Goal: Transaction & Acquisition: Purchase product/service

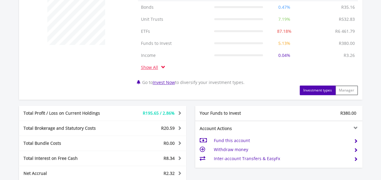
scroll to position [377, 0]
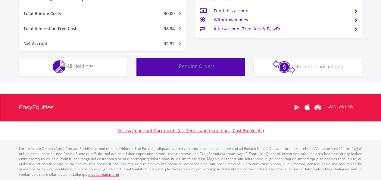
click at [180, 74] on button "Pending Orders Pending Orders" at bounding box center [191, 67] width 109 height 18
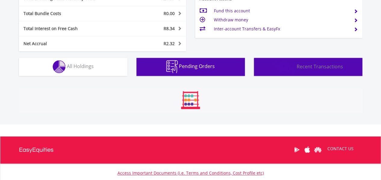
click at [294, 71] on img "button" at bounding box center [284, 66] width 23 height 13
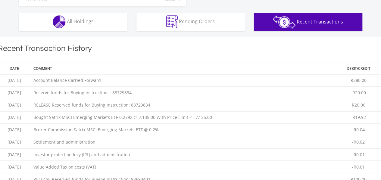
scroll to position [414, 0]
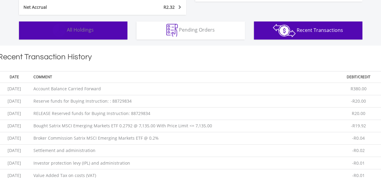
click at [85, 32] on span "All Holdings" at bounding box center [80, 30] width 27 height 7
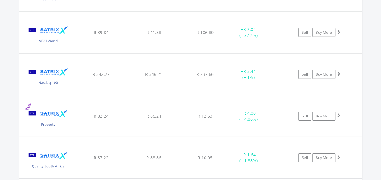
scroll to position [2027, 0]
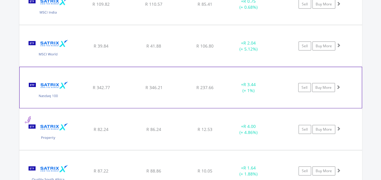
click at [339, 85] on span at bounding box center [338, 87] width 4 height 4
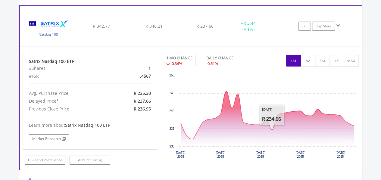
scroll to position [2057, 0]
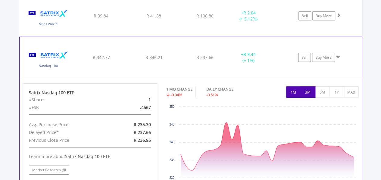
click at [304, 87] on button "3M" at bounding box center [308, 92] width 15 height 11
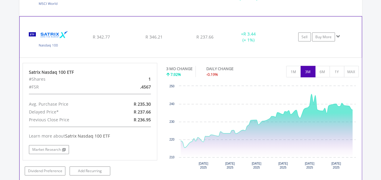
scroll to position [2087, 0]
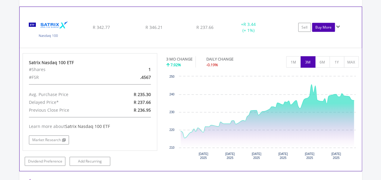
click at [326, 23] on link "Buy More" at bounding box center [323, 27] width 23 height 9
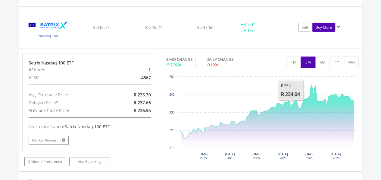
scroll to position [2298, 0]
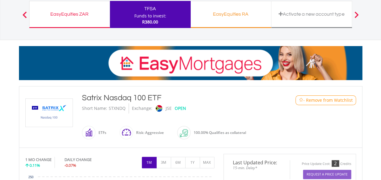
scroll to position [90, 0]
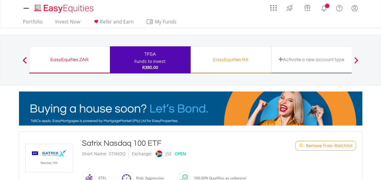
scroll to position [90, 0]
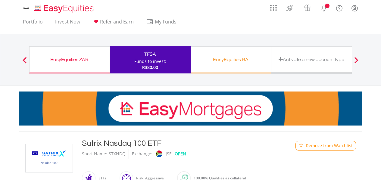
scroll to position [90, 0]
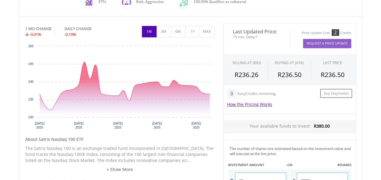
scroll to position [241, 0]
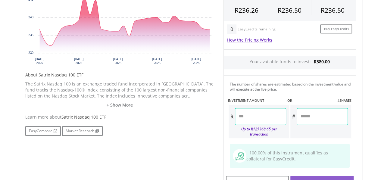
click at [270, 117] on input "number" at bounding box center [260, 116] width 51 height 17
type input "*****"
type input "******"
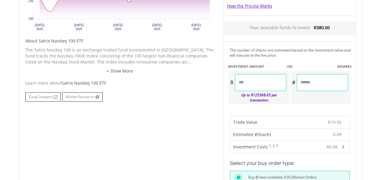
scroll to position [332, 0]
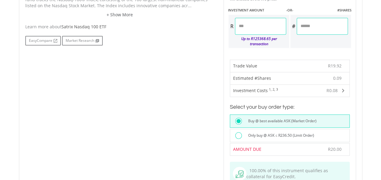
click at [265, 132] on label "Only buy @ ASK ≤ R236.50 (Limit Order)" at bounding box center [280, 135] width 70 height 7
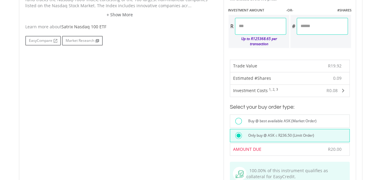
scroll to position [422, 0]
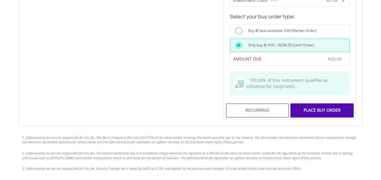
click at [326, 106] on div "Place Buy Order" at bounding box center [322, 110] width 63 height 14
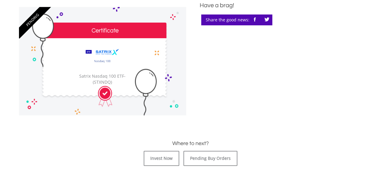
scroll to position [241, 0]
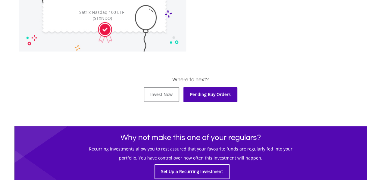
click at [226, 97] on link "Pending Buy Orders" at bounding box center [211, 94] width 54 height 15
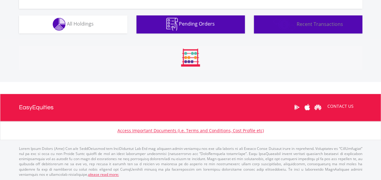
click at [289, 19] on img "button" at bounding box center [284, 24] width 23 height 13
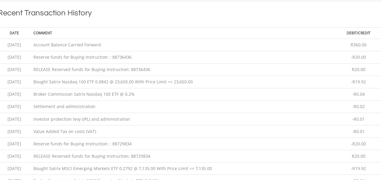
scroll to position [397, 0]
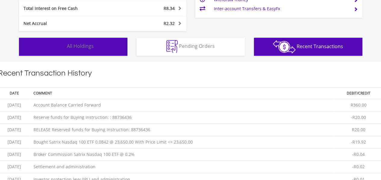
click at [55, 43] on img "button" at bounding box center [59, 46] width 13 height 13
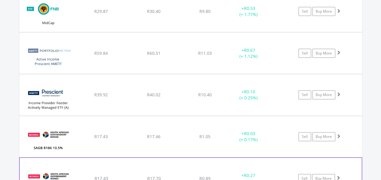
scroll to position [1214, 0]
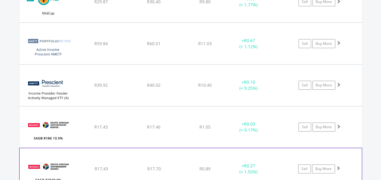
click at [339, 166] on span at bounding box center [338, 168] width 4 height 4
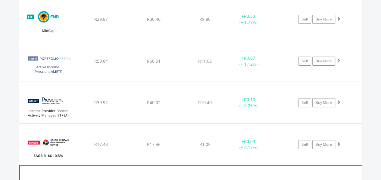
scroll to position [1184, 0]
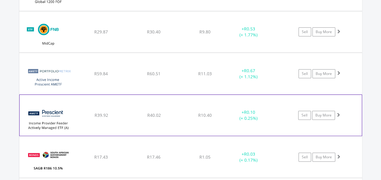
click at [339, 113] on span at bounding box center [338, 115] width 4 height 4
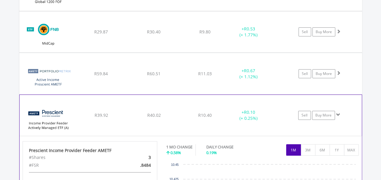
scroll to position [1245, 0]
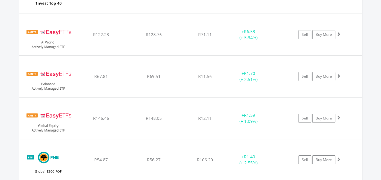
scroll to position [1004, 0]
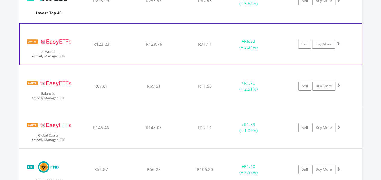
click at [340, 42] on span at bounding box center [338, 44] width 4 height 4
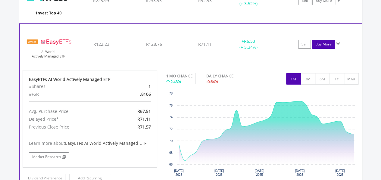
click at [323, 43] on link "Buy More" at bounding box center [323, 44] width 23 height 9
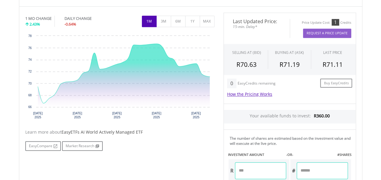
scroll to position [301, 0]
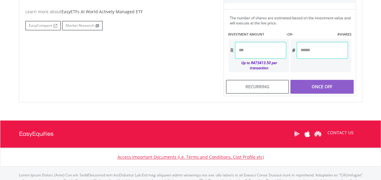
click at [266, 56] on input "number" at bounding box center [260, 50] width 51 height 17
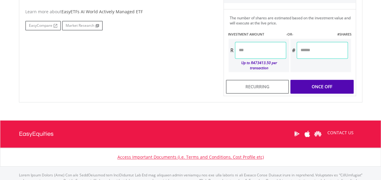
type input "*****"
type input "******"
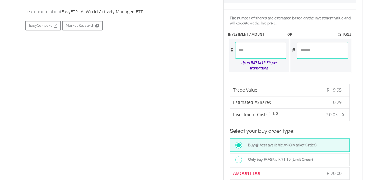
click at [257, 156] on label "Only buy @ ASK ≤ R 71.19 (Limit Order)" at bounding box center [279, 159] width 68 height 7
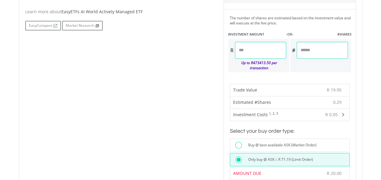
scroll to position [392, 0]
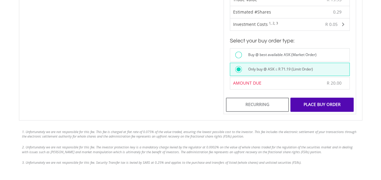
click at [318, 101] on div "Place Buy Order" at bounding box center [322, 105] width 63 height 14
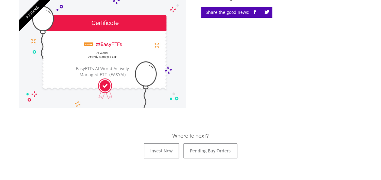
scroll to position [211, 0]
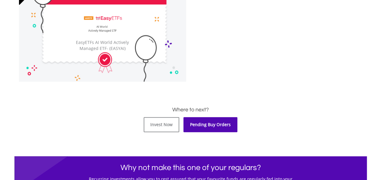
click at [208, 125] on link "Pending Buy Orders" at bounding box center [211, 124] width 54 height 15
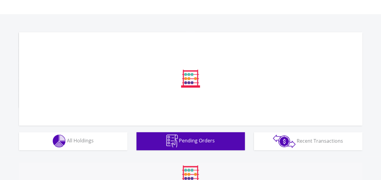
scroll to position [233, 0]
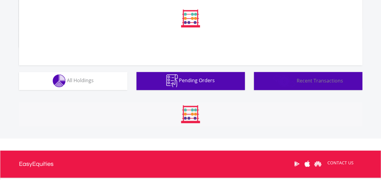
click at [277, 75] on img "button" at bounding box center [284, 80] width 23 height 13
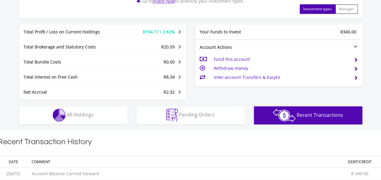
scroll to position [479, 0]
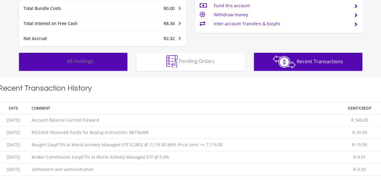
click at [82, 64] on span "All Holdings" at bounding box center [80, 61] width 27 height 7
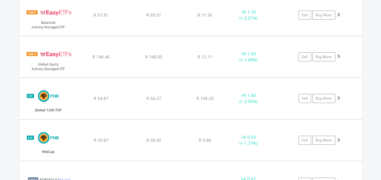
scroll to position [1038, 0]
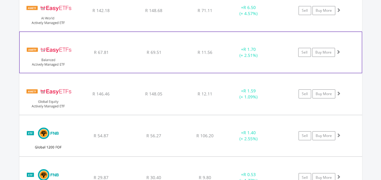
click at [340, 50] on span at bounding box center [338, 52] width 4 height 4
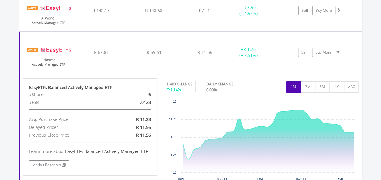
scroll to position [1068, 0]
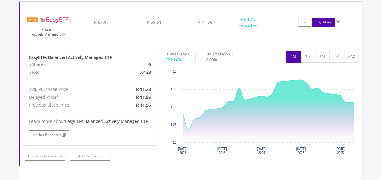
click at [320, 22] on link "Buy More" at bounding box center [323, 22] width 23 height 9
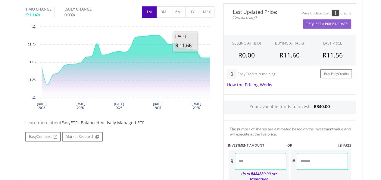
scroll to position [181, 0]
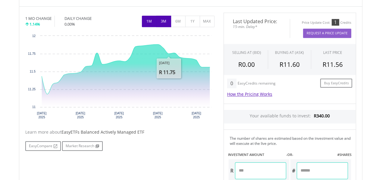
click at [161, 26] on button "3M" at bounding box center [163, 21] width 15 height 11
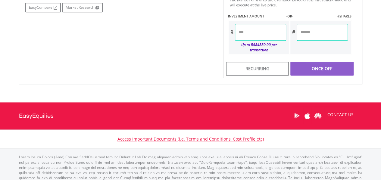
scroll to position [322, 0]
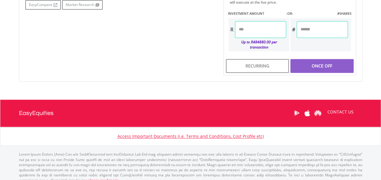
click at [271, 30] on input "number" at bounding box center [260, 29] width 51 height 17
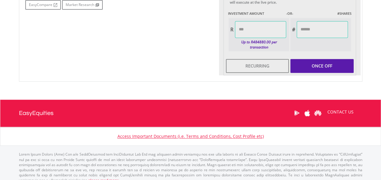
type input "*****"
type input "******"
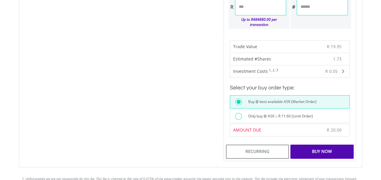
scroll to position [383, 0]
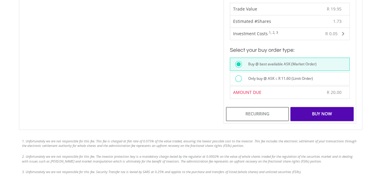
click at [263, 75] on label "Only buy @ ASK ≤ R 11.60 (Limit Order)" at bounding box center [279, 78] width 68 height 7
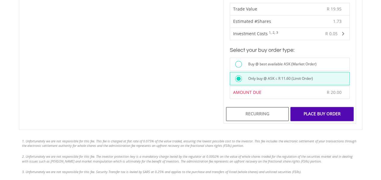
click at [330, 114] on div "Place Buy Order" at bounding box center [322, 114] width 63 height 14
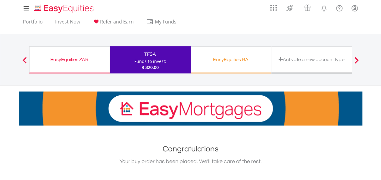
scroll to position [271, 0]
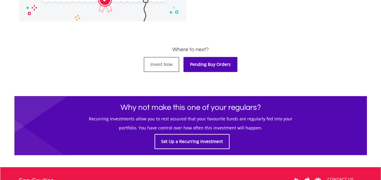
click at [211, 68] on link "Pending Buy Orders" at bounding box center [211, 64] width 54 height 15
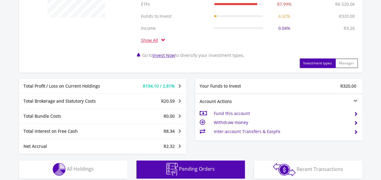
scroll to position [411, 0]
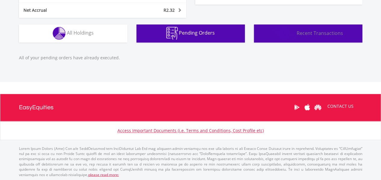
click at [295, 27] on img "button" at bounding box center [284, 33] width 23 height 13
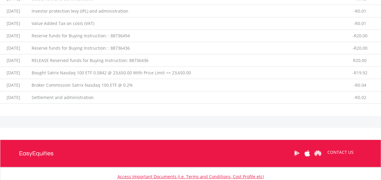
scroll to position [368, 0]
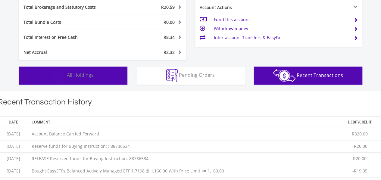
click at [80, 74] on span "All Holdings" at bounding box center [80, 75] width 27 height 7
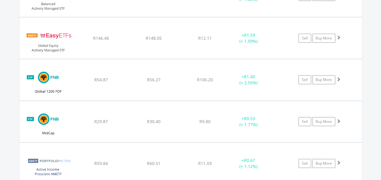
scroll to position [1053, 0]
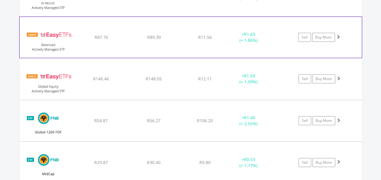
click at [339, 35] on span at bounding box center [338, 37] width 4 height 4
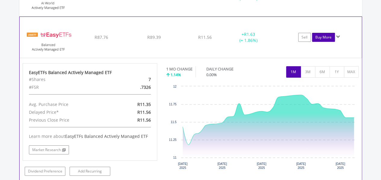
click at [320, 36] on link "Buy More" at bounding box center [323, 37] width 23 height 9
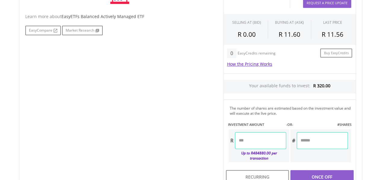
scroll to position [271, 0]
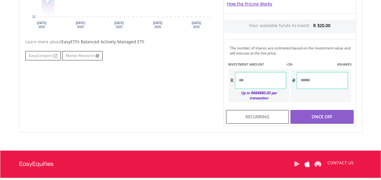
click at [263, 73] on input "number" at bounding box center [260, 80] width 51 height 17
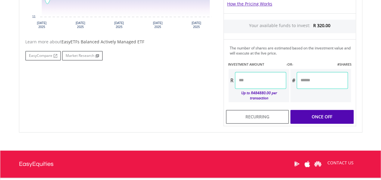
type input "*****"
type input "******"
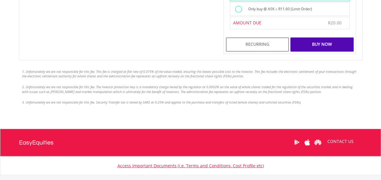
scroll to position [422, 0]
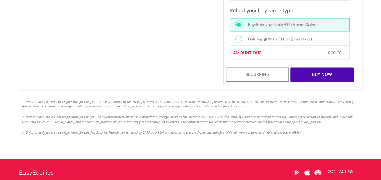
click at [251, 36] on label "Only buy @ ASK ≤ R11.60 (Limit Order)" at bounding box center [279, 39] width 68 height 7
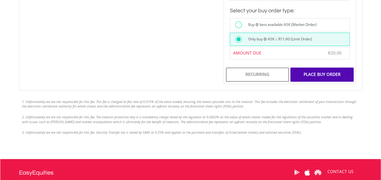
click at [330, 69] on div "Place Buy Order" at bounding box center [322, 75] width 63 height 14
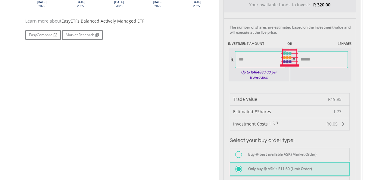
scroll to position [211, 0]
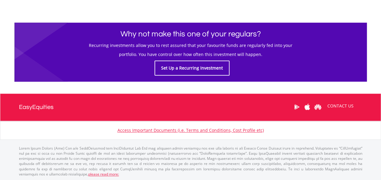
scroll to position [285, 0]
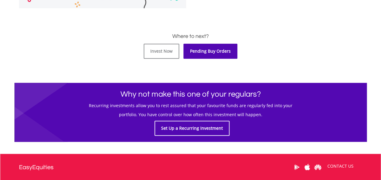
click at [210, 49] on link "Pending Buy Orders" at bounding box center [211, 51] width 54 height 15
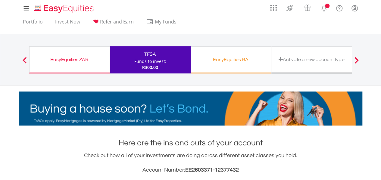
scroll to position [280, 0]
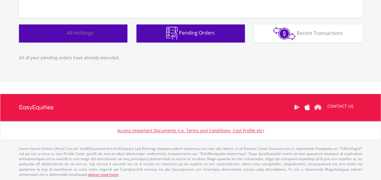
click at [50, 36] on button "Holdings All Holdings" at bounding box center [73, 33] width 109 height 18
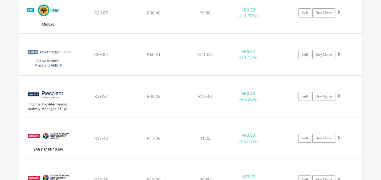
scroll to position [1048, 0]
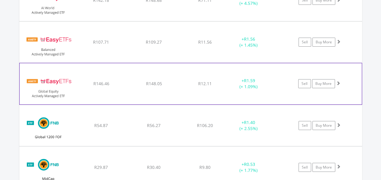
click at [338, 81] on span at bounding box center [338, 83] width 4 height 4
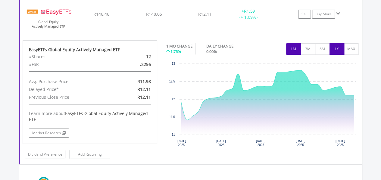
scroll to position [1108, 0]
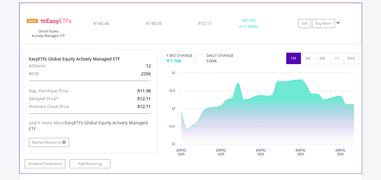
click at [338, 21] on span at bounding box center [338, 23] width 4 height 4
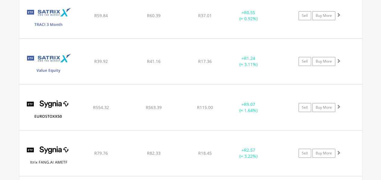
scroll to position [2466, 0]
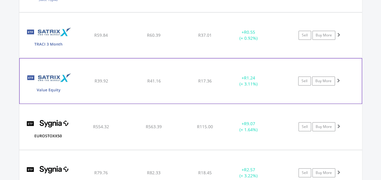
click at [340, 78] on span at bounding box center [338, 80] width 4 height 4
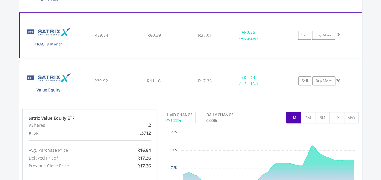
click at [339, 32] on span at bounding box center [338, 34] width 4 height 4
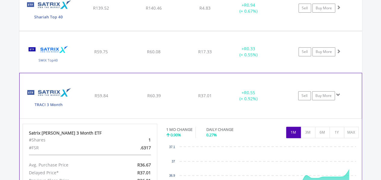
scroll to position [2375, 0]
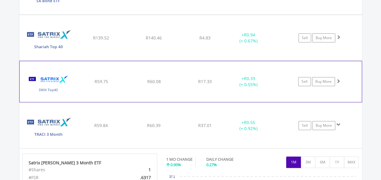
click at [339, 79] on span at bounding box center [338, 81] width 4 height 4
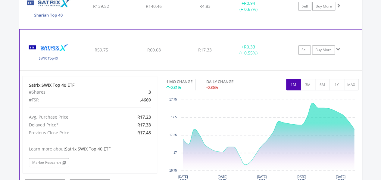
scroll to position [2405, 0]
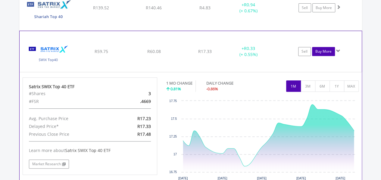
click link "Buy More"
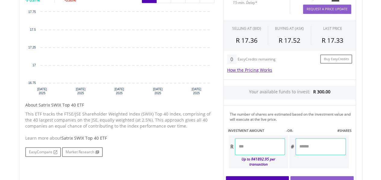
scroll to position [328, 0]
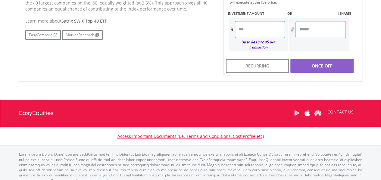
click at [263, 34] on input "number" at bounding box center [260, 29] width 50 height 17
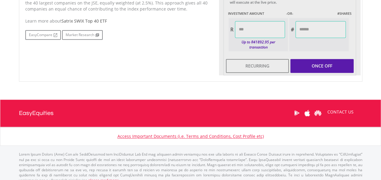
type input "*****"
type input "******"
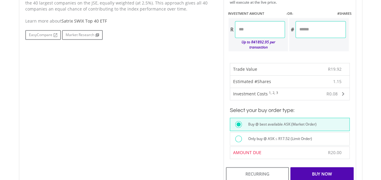
scroll to position [358, 0]
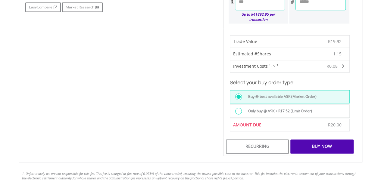
click at [262, 130] on form "Your available funds to invest: R 300.00 The number of shares are estimated bas…" at bounding box center [290, 45] width 133 height 221
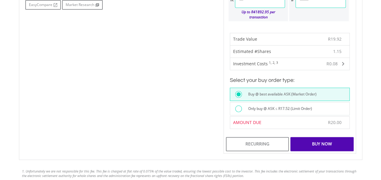
click at [270, 102] on div "Only buy @ ASK ≤ R17.52 (Limit Order)" at bounding box center [290, 108] width 120 height 13
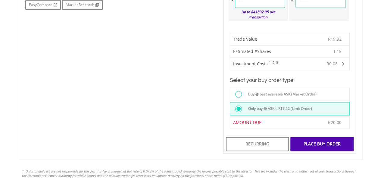
click at [318, 137] on div "Place Buy Order" at bounding box center [322, 144] width 63 height 14
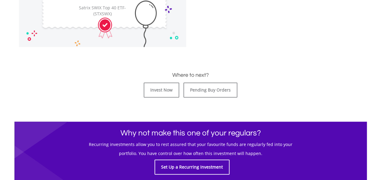
scroll to position [271, 0]
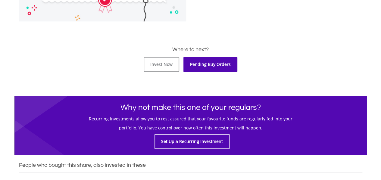
click at [203, 67] on link "Pending Buy Orders" at bounding box center [211, 64] width 54 height 15
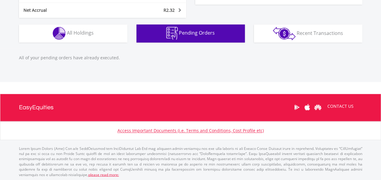
scroll to position [58, 115]
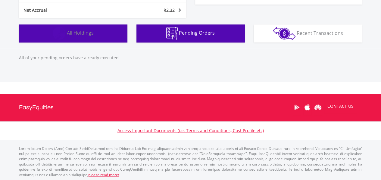
click at [94, 37] on button "Holdings All Holdings" at bounding box center [73, 33] width 109 height 18
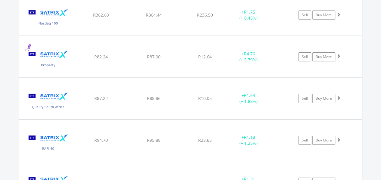
scroll to position [2129, 0]
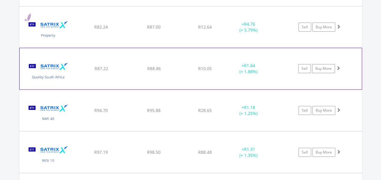
click at [339, 66] on span at bounding box center [338, 68] width 4 height 4
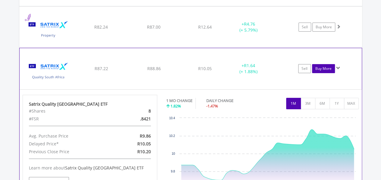
click at [326, 64] on link "Buy More" at bounding box center [323, 68] width 23 height 9
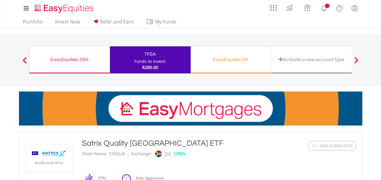
scroll to position [241, 0]
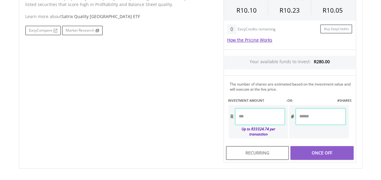
drag, startPoint x: 267, startPoint y: 123, endPoint x: 263, endPoint y: 123, distance: 4.3
click at [267, 123] on input "number" at bounding box center [260, 116] width 50 height 17
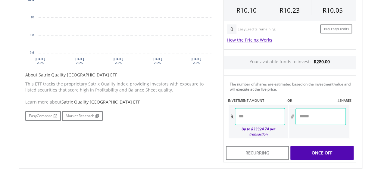
scroll to position [327, 0]
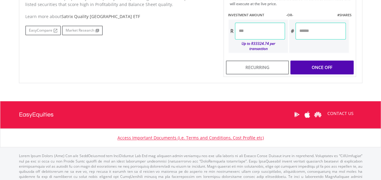
type input "*****"
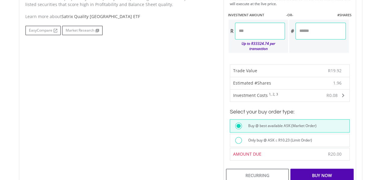
scroll to position [387, 0]
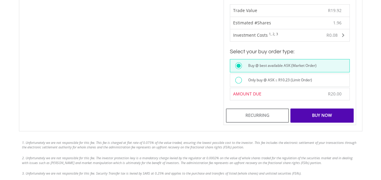
click at [257, 77] on label "Only buy @ ASK ≤ R10.23 (Limit Order)" at bounding box center [279, 80] width 68 height 7
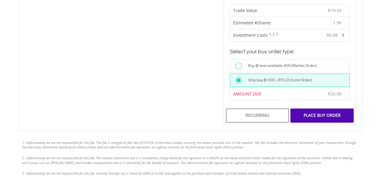
click at [320, 111] on div "Place Buy Order" at bounding box center [322, 116] width 63 height 14
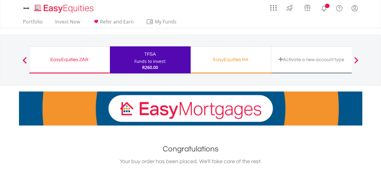
scroll to position [332, 0]
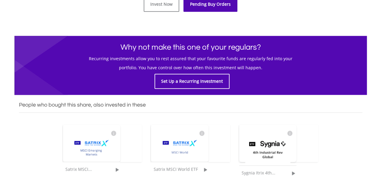
click at [210, 7] on link "Pending Buy Orders" at bounding box center [211, 4] width 54 height 15
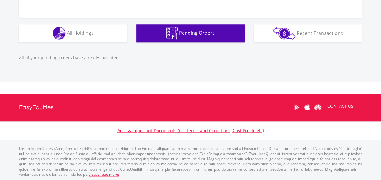
scroll to position [280, 0]
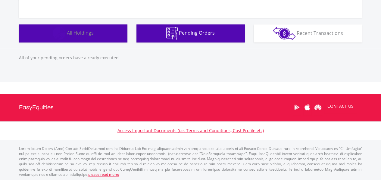
click at [82, 35] on span "All Holdings" at bounding box center [80, 33] width 27 height 7
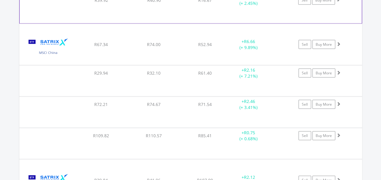
scroll to position [1826, 0]
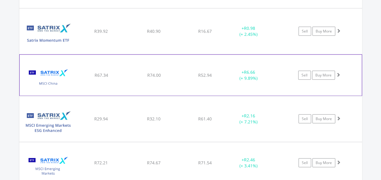
click at [339, 73] on span at bounding box center [338, 75] width 4 height 4
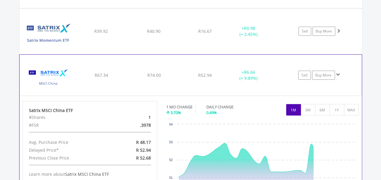
click at [339, 73] on span at bounding box center [338, 75] width 4 height 4
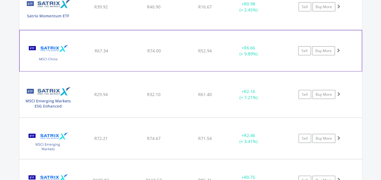
scroll to position [1886, 0]
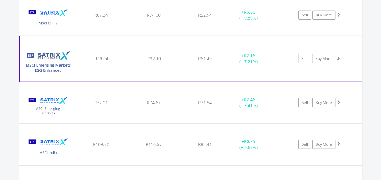
click at [339, 56] on span at bounding box center [338, 58] width 4 height 4
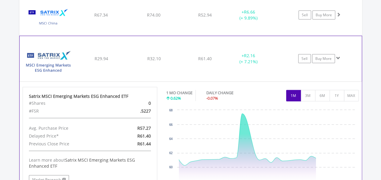
click at [339, 56] on span at bounding box center [338, 58] width 4 height 4
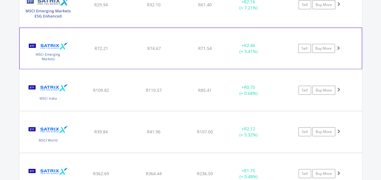
scroll to position [1946, 0]
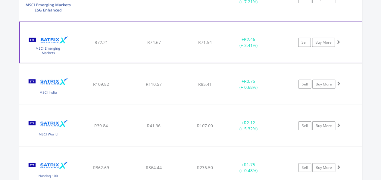
click at [338, 40] on span at bounding box center [338, 42] width 4 height 4
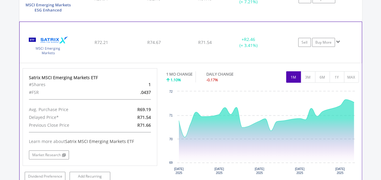
click at [338, 40] on span at bounding box center [338, 42] width 4 height 4
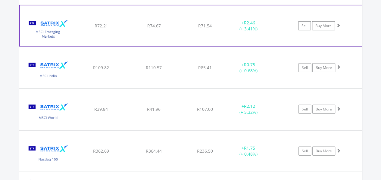
scroll to position [1976, 0]
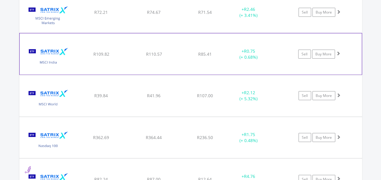
click at [339, 51] on span at bounding box center [338, 53] width 4 height 4
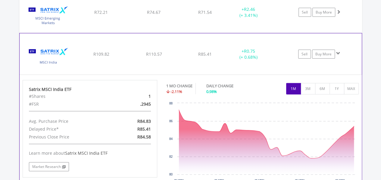
click at [339, 51] on span at bounding box center [338, 53] width 4 height 4
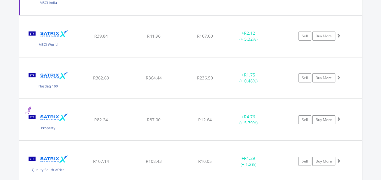
scroll to position [2037, 0]
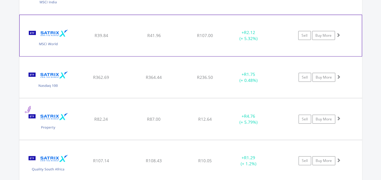
click at [338, 33] on span at bounding box center [338, 35] width 4 height 4
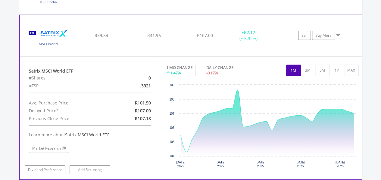
drag, startPoint x: 338, startPoint y: 30, endPoint x: 333, endPoint y: 38, distance: 9.8
click at [338, 33] on span at bounding box center [338, 35] width 4 height 4
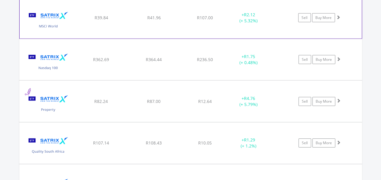
scroll to position [2067, 0]
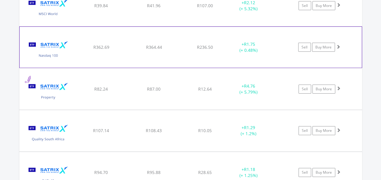
click at [339, 45] on span at bounding box center [338, 47] width 4 height 4
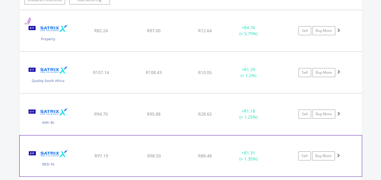
scroll to position [2278, 0]
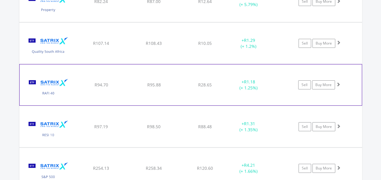
click at [339, 82] on span at bounding box center [338, 84] width 4 height 4
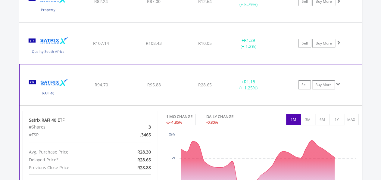
scroll to position [2338, 0]
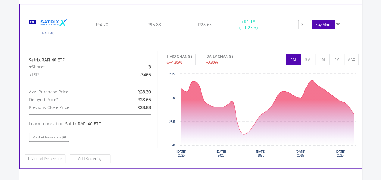
click at [328, 20] on link "Buy More" at bounding box center [323, 24] width 23 height 9
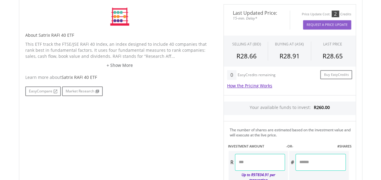
scroll to position [324, 0]
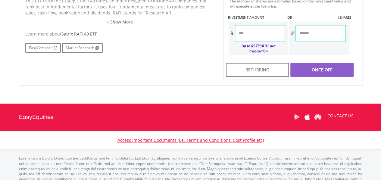
click at [252, 36] on input "number" at bounding box center [260, 33] width 50 height 17
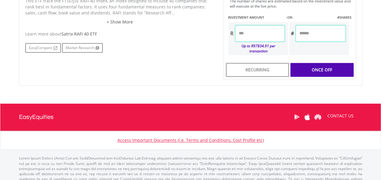
type input "*****"
type input "******"
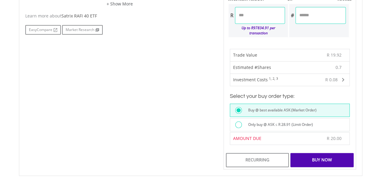
scroll to position [355, 0]
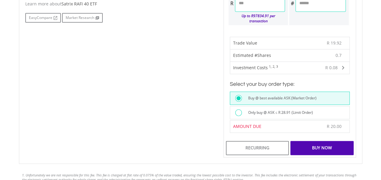
click at [259, 109] on label "Only buy @ ASK ≤ R 28.91 (Limit Order)" at bounding box center [279, 112] width 68 height 7
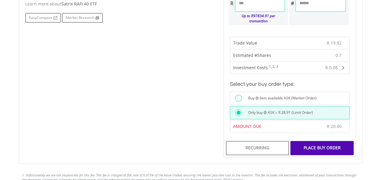
click at [307, 141] on div "Place Buy Order" at bounding box center [322, 148] width 63 height 14
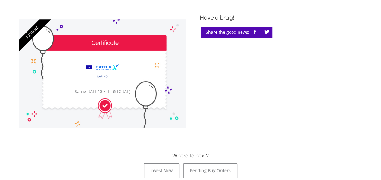
scroll to position [241, 0]
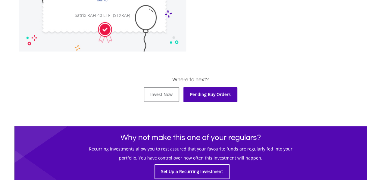
click at [198, 92] on link "Pending Buy Orders" at bounding box center [211, 94] width 54 height 15
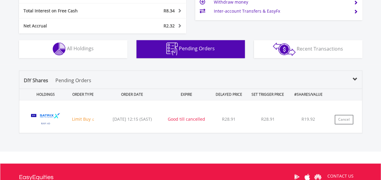
scroll to position [357, 0]
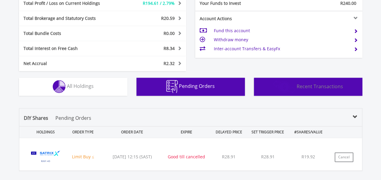
click at [332, 91] on button "Transactions Recent Transactions" at bounding box center [308, 87] width 109 height 18
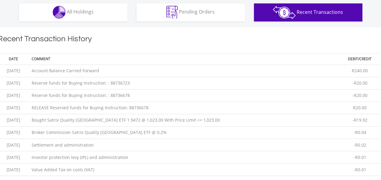
scroll to position [368, 0]
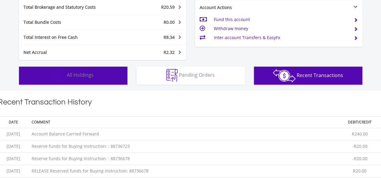
click at [79, 72] on span "All Holdings" at bounding box center [80, 75] width 27 height 7
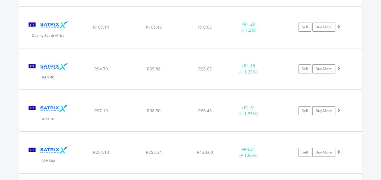
scroll to position [2214, 0]
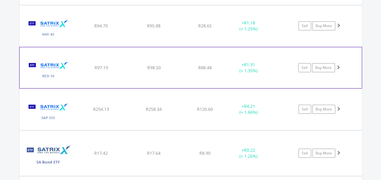
click at [338, 65] on span at bounding box center [338, 67] width 4 height 4
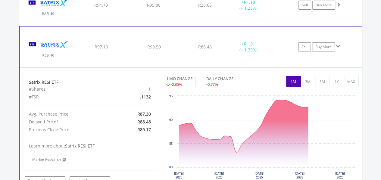
scroll to position [2244, 0]
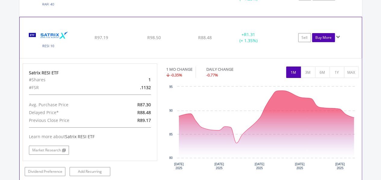
click at [328, 33] on link "Buy More" at bounding box center [323, 37] width 23 height 9
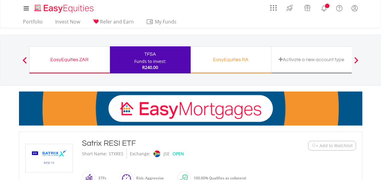
scroll to position [211, 0]
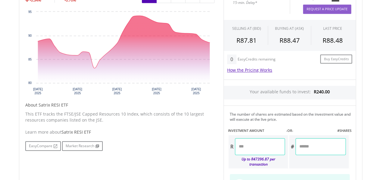
click at [264, 142] on input "number" at bounding box center [260, 146] width 50 height 17
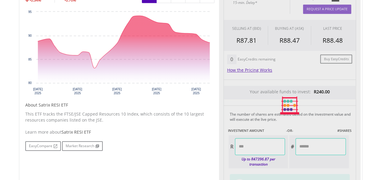
type input "*****"
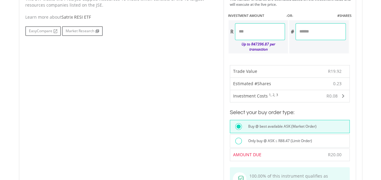
scroll to position [422, 0]
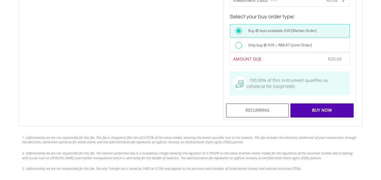
click at [250, 42] on label "Only buy @ ASK ≤ R88.47 (Limit Order)" at bounding box center [279, 45] width 68 height 7
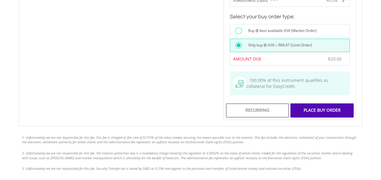
click at [322, 106] on div "Place Buy Order" at bounding box center [322, 110] width 63 height 14
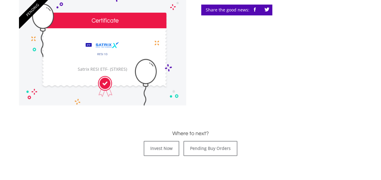
scroll to position [241, 0]
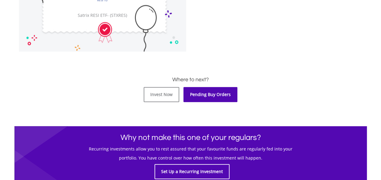
click at [203, 88] on link "Pending Buy Orders" at bounding box center [211, 94] width 54 height 15
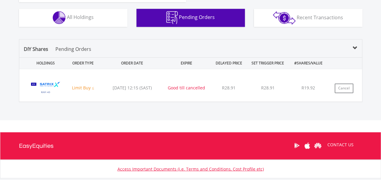
scroll to position [418, 0]
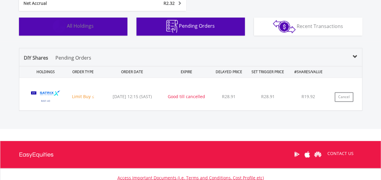
click at [87, 23] on span "All Holdings" at bounding box center [80, 26] width 27 height 7
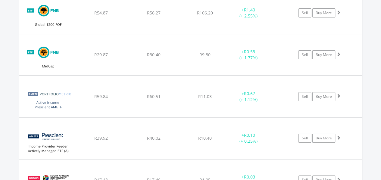
scroll to position [1125, 0]
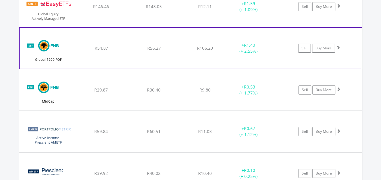
click at [339, 46] on span at bounding box center [338, 48] width 4 height 4
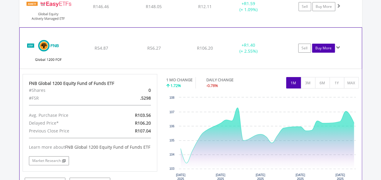
click at [326, 46] on link "Buy More" at bounding box center [323, 48] width 23 height 9
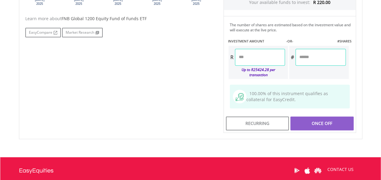
scroll to position [292, 0]
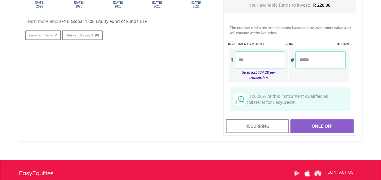
click at [257, 62] on input "number" at bounding box center [260, 60] width 50 height 17
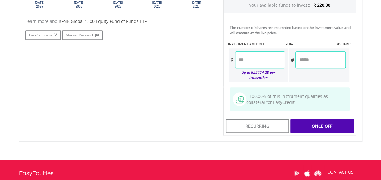
type input "*****"
type input "******"
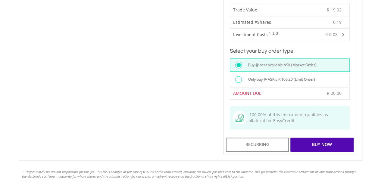
scroll to position [382, 0]
click at [253, 76] on div "Only buy @ ASK ≤ R 106.20 (Limit Order)" at bounding box center [297, 80] width 105 height 8
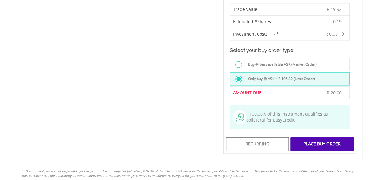
click at [309, 137] on div "Place Buy Order" at bounding box center [322, 144] width 63 height 14
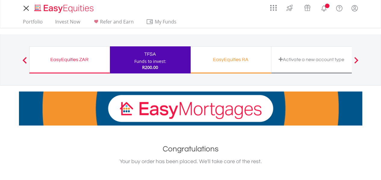
scroll to position [271, 0]
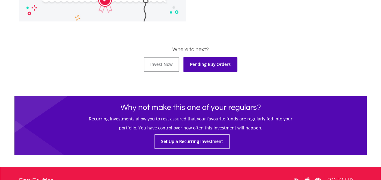
click at [198, 64] on link "Pending Buy Orders" at bounding box center [211, 64] width 54 height 15
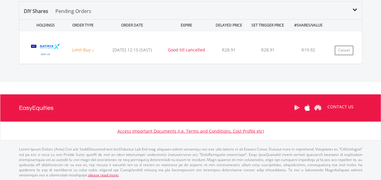
scroll to position [404, 0]
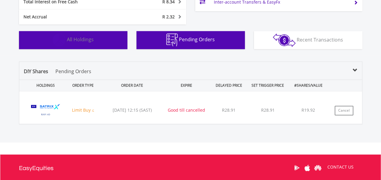
click at [93, 48] on button "Holdings All Holdings" at bounding box center [73, 40] width 109 height 18
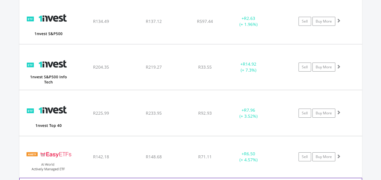
scroll to position [861, 0]
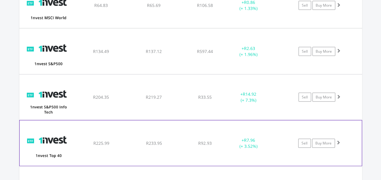
click at [338, 140] on span at bounding box center [338, 142] width 4 height 4
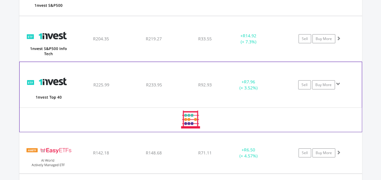
scroll to position [921, 0]
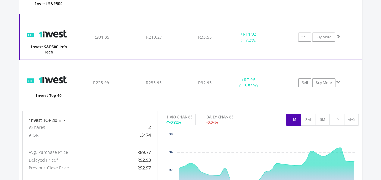
click at [337, 34] on span at bounding box center [338, 36] width 4 height 4
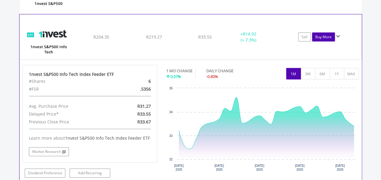
click at [326, 35] on link "Buy More" at bounding box center [323, 37] width 23 height 9
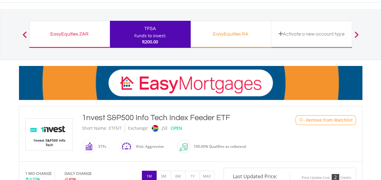
scroll to position [241, 0]
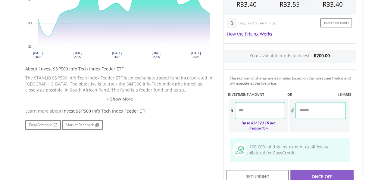
click at [273, 109] on input "number" at bounding box center [260, 110] width 50 height 17
type input "*****"
type input "******"
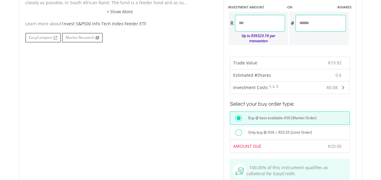
scroll to position [362, 0]
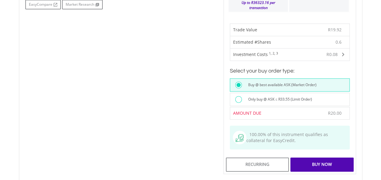
click at [260, 96] on label "Only buy @ ASK ≤ R33.55 (Limit Order)" at bounding box center [279, 99] width 68 height 7
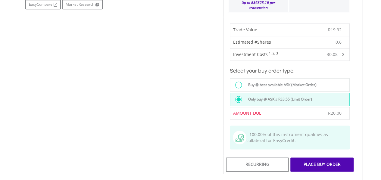
click at [320, 160] on div "Place Buy Order" at bounding box center [322, 165] width 63 height 14
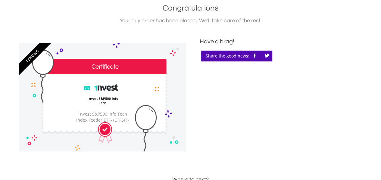
scroll to position [211, 0]
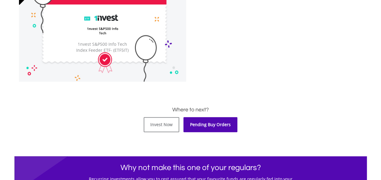
drag, startPoint x: 221, startPoint y: 127, endPoint x: 355, endPoint y: 8, distance: 179.4
click at [221, 127] on link "Pending Buy Orders" at bounding box center [211, 124] width 54 height 15
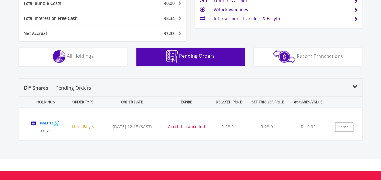
scroll to position [58, 115]
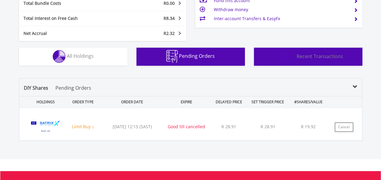
click at [305, 51] on button "Transactions Recent Transactions" at bounding box center [308, 57] width 109 height 18
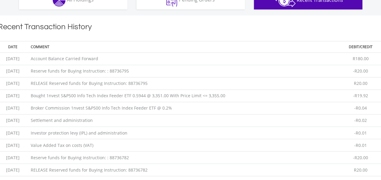
scroll to position [399, 0]
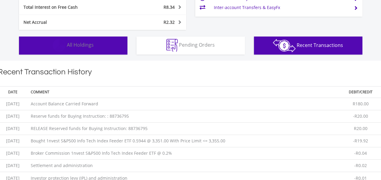
click at [81, 47] on span "All Holdings" at bounding box center [80, 45] width 27 height 7
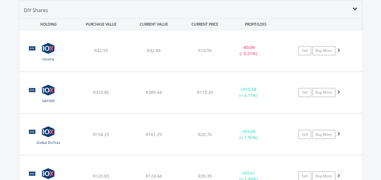
scroll to position [501, 0]
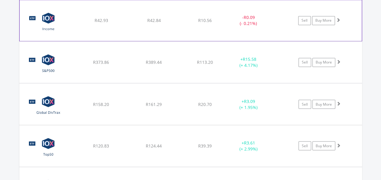
click at [339, 18] on span at bounding box center [338, 20] width 4 height 4
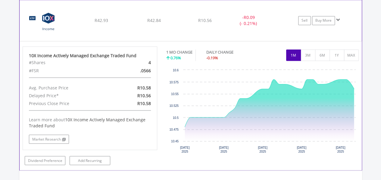
click at [339, 18] on span at bounding box center [338, 20] width 4 height 4
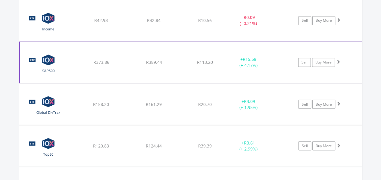
click at [339, 62] on span at bounding box center [338, 62] width 4 height 4
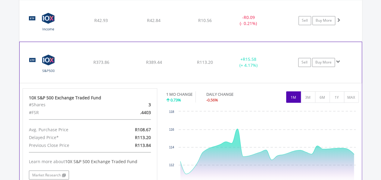
click at [339, 62] on span at bounding box center [338, 62] width 4 height 4
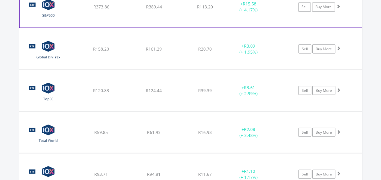
scroll to position [561, 0]
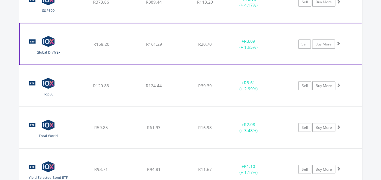
click at [338, 42] on span at bounding box center [338, 43] width 4 height 4
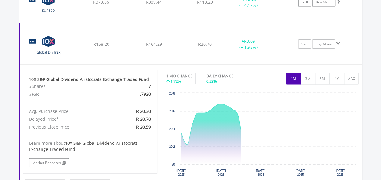
click at [338, 42] on span at bounding box center [338, 43] width 4 height 4
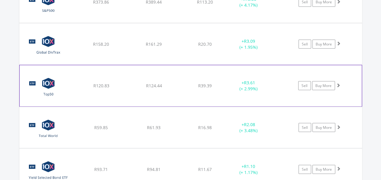
click at [340, 83] on span at bounding box center [338, 85] width 4 height 4
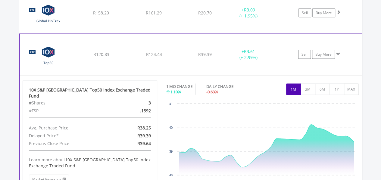
scroll to position [591, 0]
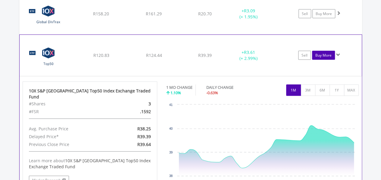
click at [325, 53] on link "Buy More" at bounding box center [323, 55] width 23 height 9
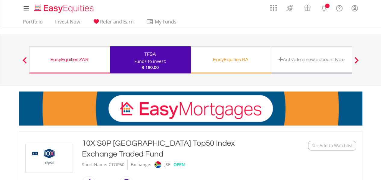
scroll to position [241, 0]
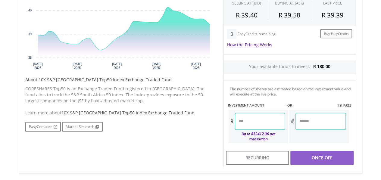
drag, startPoint x: 248, startPoint y: 121, endPoint x: 244, endPoint y: 123, distance: 4.6
click at [248, 121] on input "number" at bounding box center [260, 121] width 50 height 17
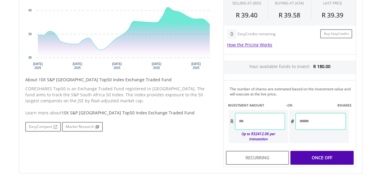
type input "**"
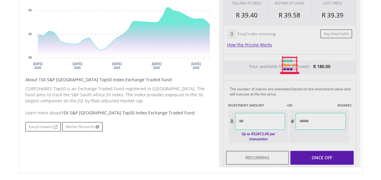
type input "******"
type input "*****"
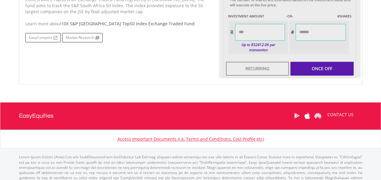
scroll to position [333, 0]
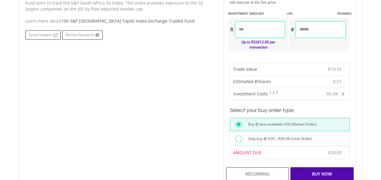
click at [256, 136] on label "Only buy @ ASK ≤ R39.58 (Limit Order)" at bounding box center [279, 139] width 68 height 7
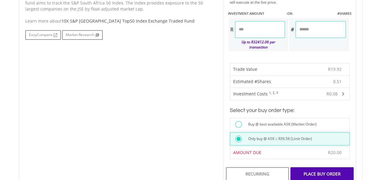
click at [316, 167] on div "Place Buy Order" at bounding box center [322, 174] width 63 height 14
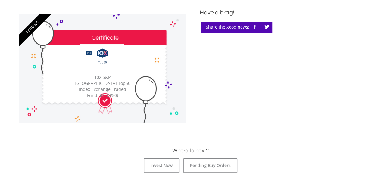
scroll to position [241, 0]
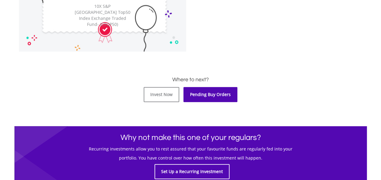
drag, startPoint x: 213, startPoint y: 91, endPoint x: 348, endPoint y: 2, distance: 161.7
click at [213, 91] on link "Pending Buy Orders" at bounding box center [211, 94] width 54 height 15
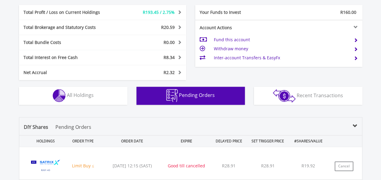
scroll to position [404, 0]
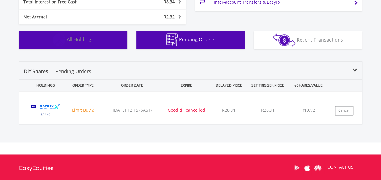
click at [82, 43] on button "Holdings All Holdings" at bounding box center [73, 40] width 109 height 18
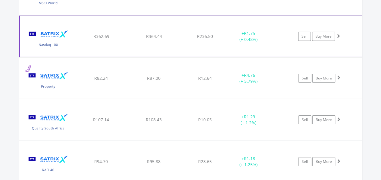
scroll to position [2044, 0]
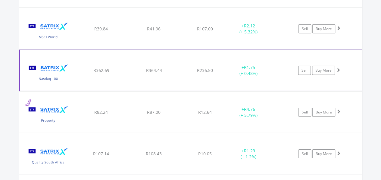
click at [340, 68] on span at bounding box center [338, 70] width 4 height 4
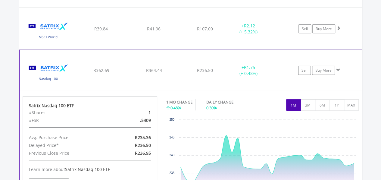
click at [339, 68] on span at bounding box center [338, 70] width 4 height 4
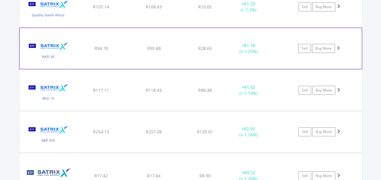
scroll to position [2225, 0]
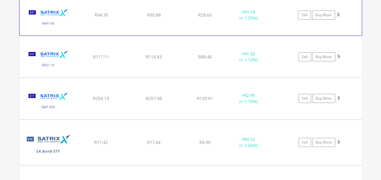
click at [340, 12] on span at bounding box center [338, 14] width 4 height 4
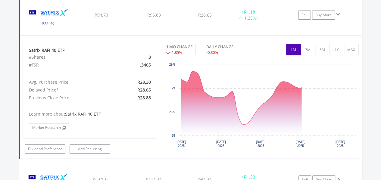
click at [340, 12] on span at bounding box center [338, 14] width 4 height 4
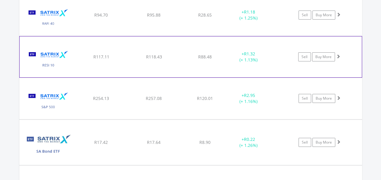
click at [338, 54] on span at bounding box center [338, 56] width 4 height 4
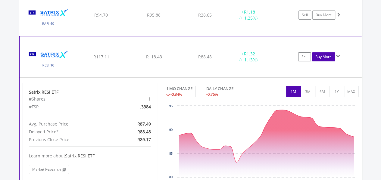
click at [326, 52] on link "Buy More" at bounding box center [323, 56] width 23 height 9
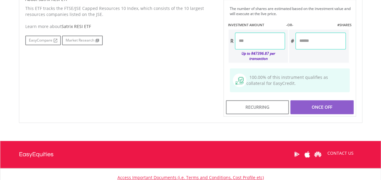
scroll to position [332, 0]
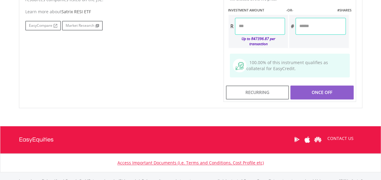
click at [258, 28] on input "number" at bounding box center [260, 26] width 50 height 17
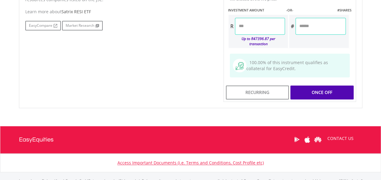
type input "*****"
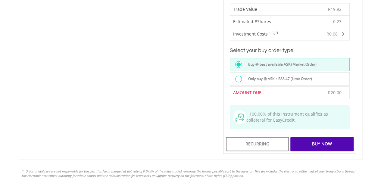
scroll to position [392, 0]
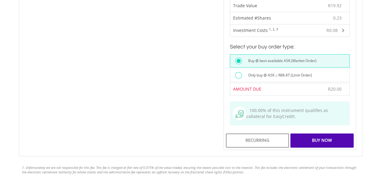
click at [248, 72] on label "Only buy @ ASK ≤ R88.47 (Limit Order)" at bounding box center [279, 75] width 68 height 7
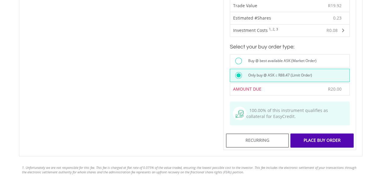
click at [317, 134] on div "Place Buy Order" at bounding box center [322, 141] width 63 height 14
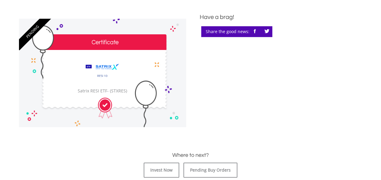
scroll to position [211, 0]
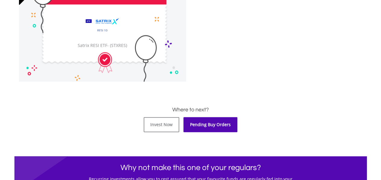
click at [220, 122] on link "Pending Buy Orders" at bounding box center [211, 124] width 54 height 15
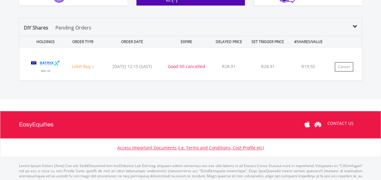
scroll to position [227, 0]
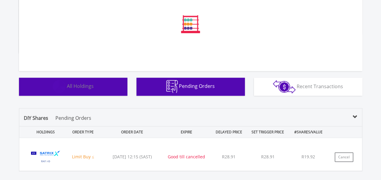
click at [110, 87] on button "Holdings All Holdings" at bounding box center [73, 87] width 109 height 18
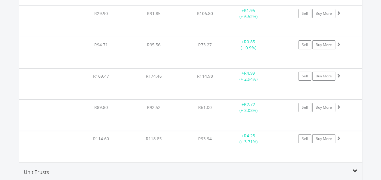
scroll to position [2280, 0]
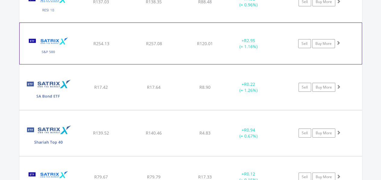
click at [338, 41] on span at bounding box center [338, 43] width 4 height 4
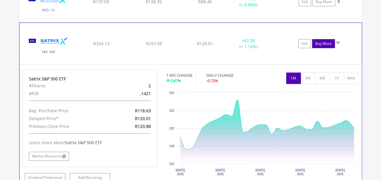
click at [329, 39] on link "Buy More" at bounding box center [323, 43] width 23 height 9
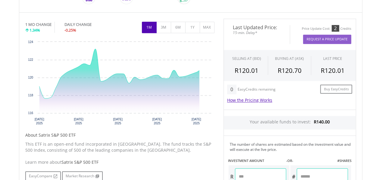
scroll to position [301, 0]
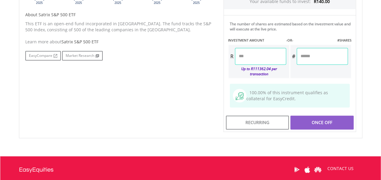
click at [274, 58] on input "number" at bounding box center [260, 56] width 51 height 17
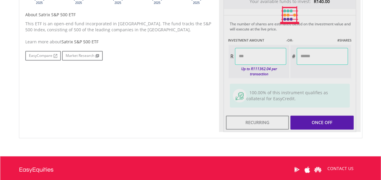
type input "*****"
type input "******"
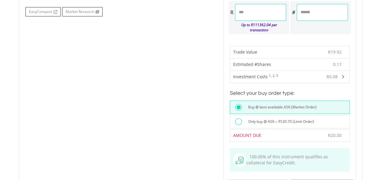
scroll to position [392, 0]
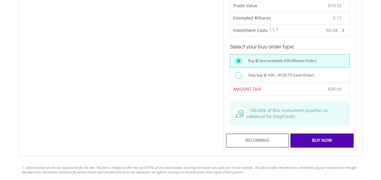
click at [247, 72] on label "Only buy @ ASK ≤ R120.70 (Limit Order)" at bounding box center [280, 75] width 70 height 7
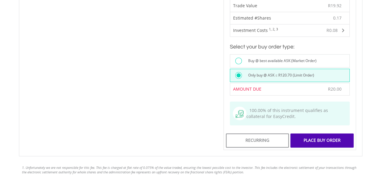
click at [331, 137] on div "Place Buy Order" at bounding box center [322, 141] width 63 height 14
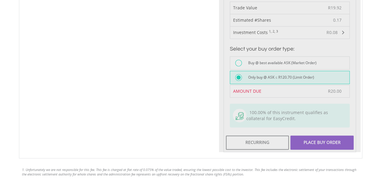
scroll to position [241, 0]
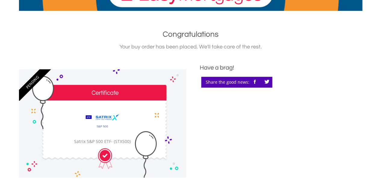
scroll to position [211, 0]
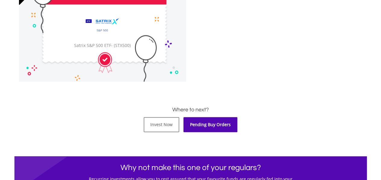
click at [204, 127] on link "Pending Buy Orders" at bounding box center [211, 124] width 54 height 15
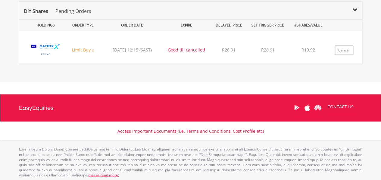
scroll to position [58, 115]
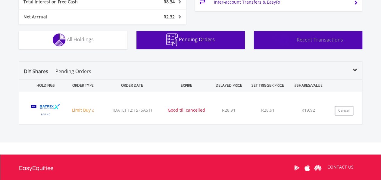
click at [312, 39] on span "Recent Transactions" at bounding box center [320, 39] width 46 height 7
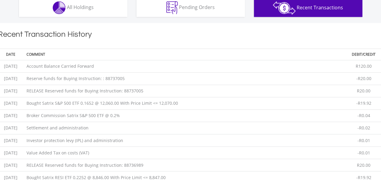
scroll to position [399, 0]
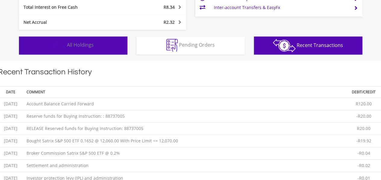
click at [55, 51] on img "button" at bounding box center [59, 45] width 13 height 13
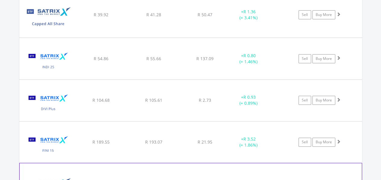
scroll to position [1556, 0]
